Goal: Check status

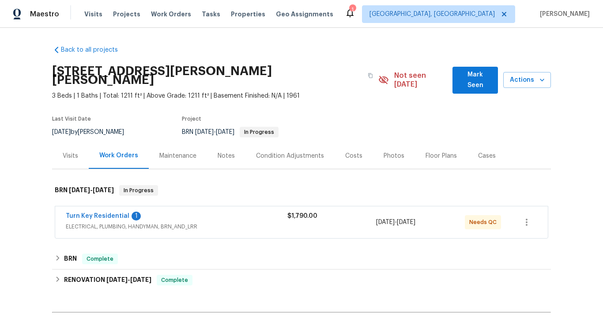
click at [112, 212] on span "Turn Key Residential" at bounding box center [98, 216] width 64 height 9
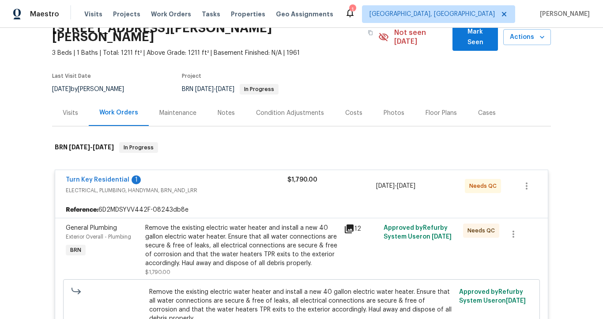
scroll to position [42, 0]
click at [110, 177] on link "Turn Key Residential" at bounding box center [98, 180] width 64 height 6
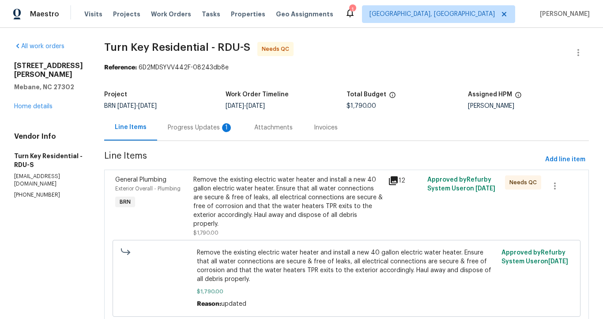
click at [214, 126] on div "Progress Updates 1" at bounding box center [200, 127] width 65 height 9
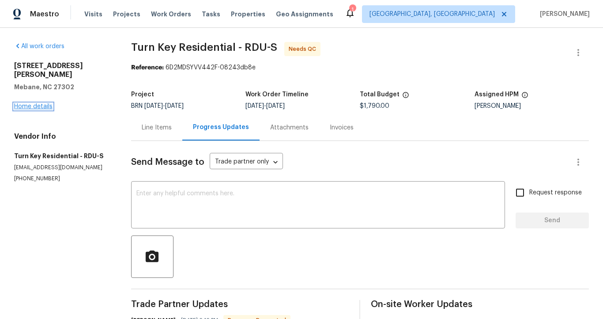
click at [45, 103] on link "Home details" at bounding box center [33, 106] width 38 height 6
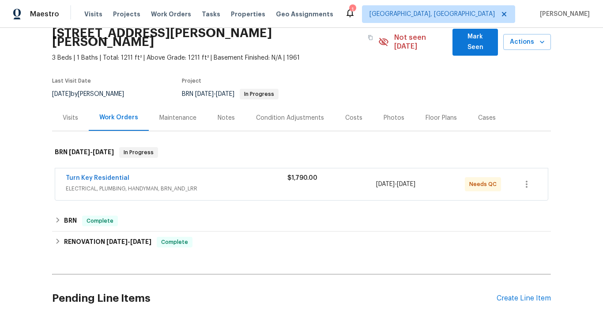
scroll to position [40, 0]
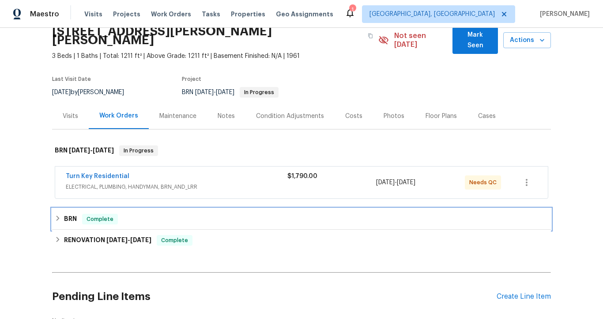
click at [68, 214] on h6 "BRN" at bounding box center [70, 219] width 13 height 11
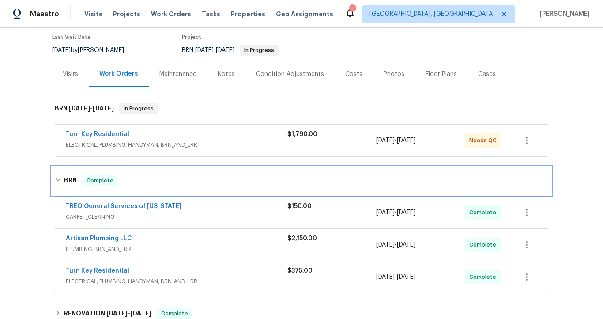
scroll to position [94, 0]
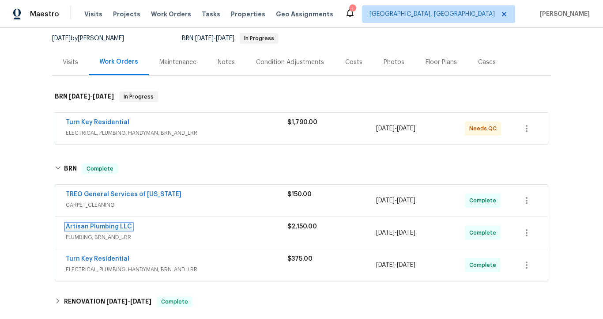
click at [102, 223] on link "Artisan Plumbing LLC" at bounding box center [99, 226] width 66 height 6
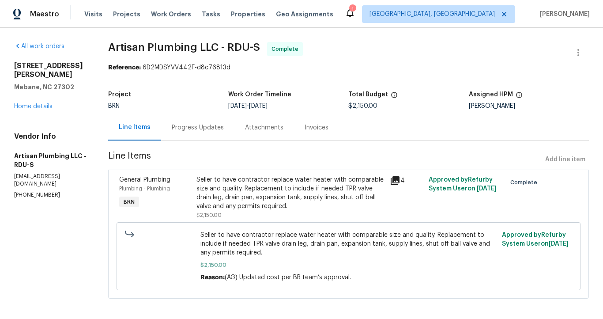
click at [211, 128] on div "Progress Updates" at bounding box center [198, 127] width 52 height 9
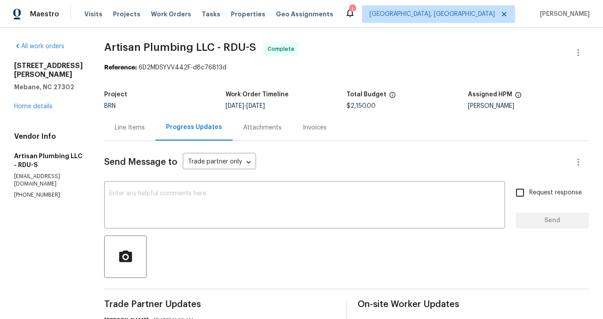
click at [327, 126] on div "Invoices" at bounding box center [315, 127] width 24 height 9
